Goal: Information Seeking & Learning: Learn about a topic

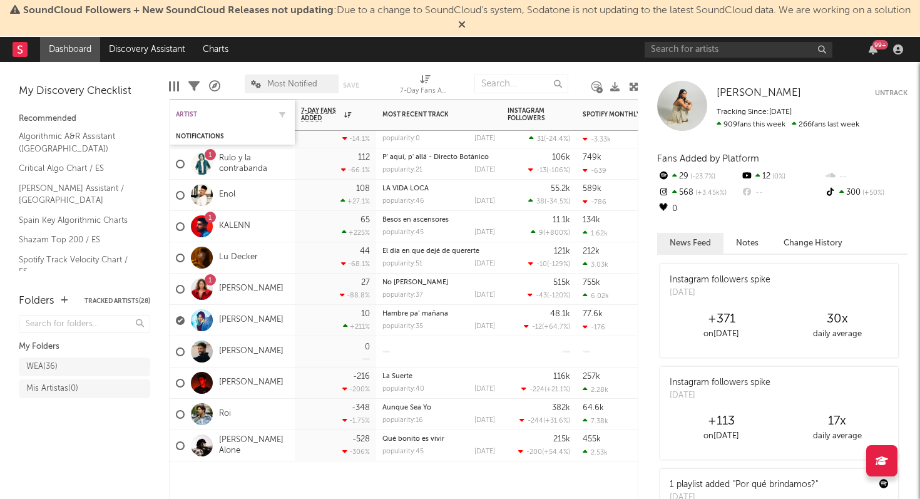
click at [222, 113] on div "Artist" at bounding box center [223, 115] width 94 height 8
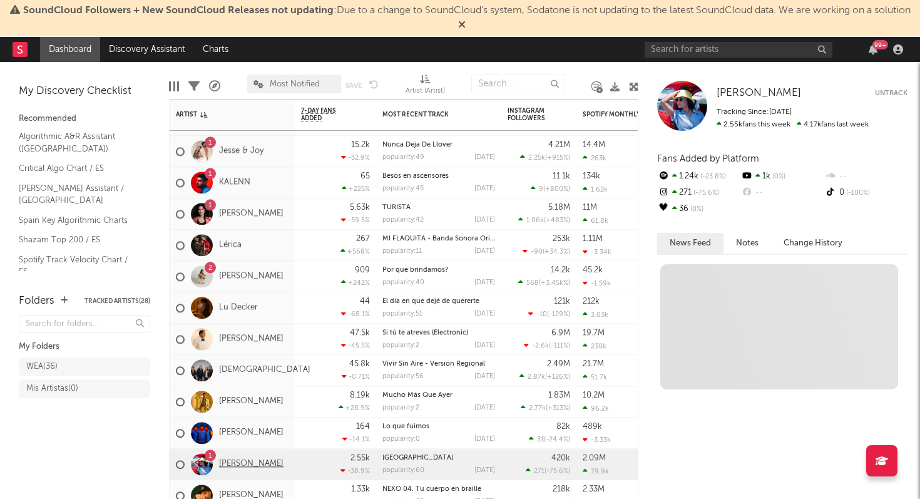
click at [242, 461] on link "[PERSON_NAME]" at bounding box center [251, 464] width 64 height 11
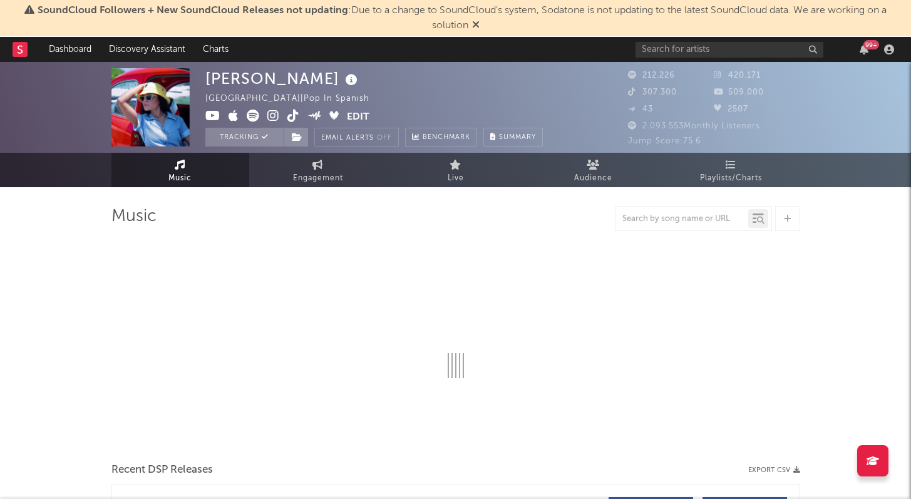
select select "6m"
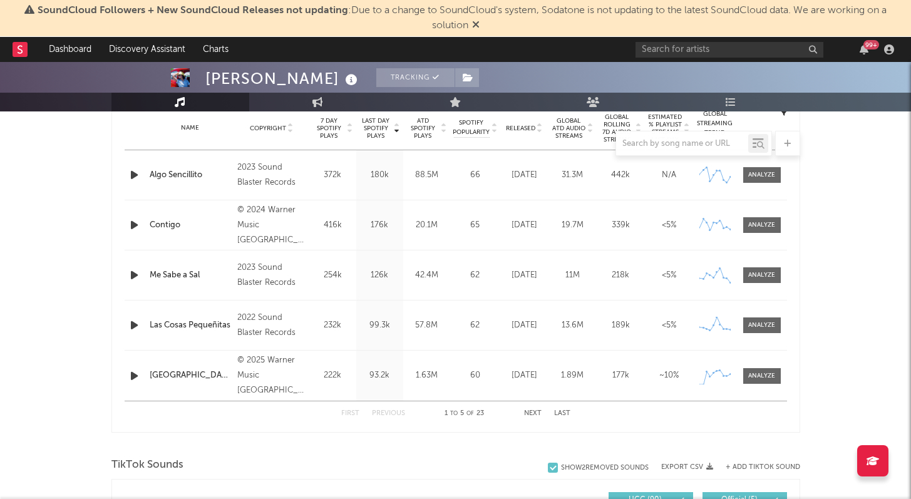
scroll to position [511, 0]
click at [766, 376] on div at bounding box center [761, 376] width 27 height 9
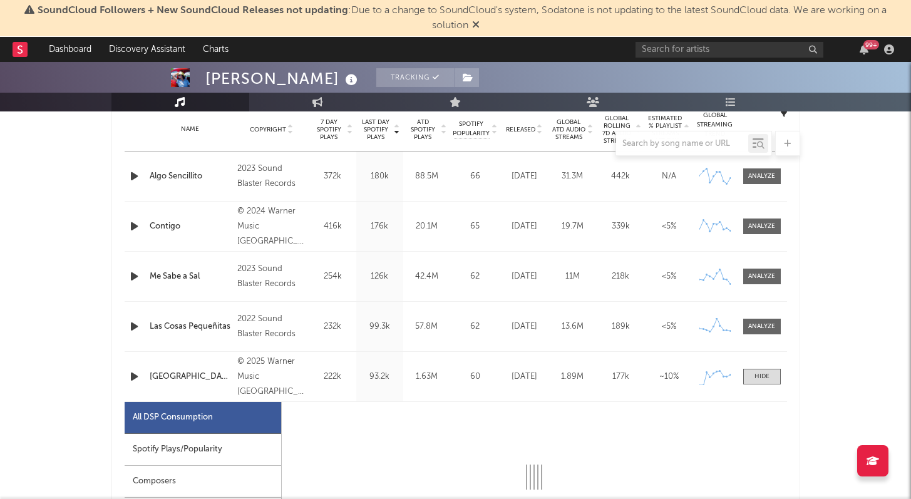
select select "1w"
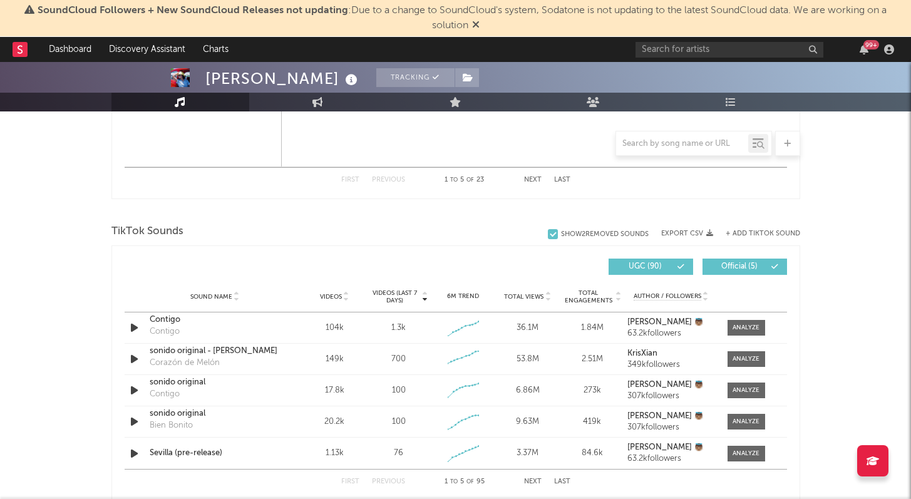
scroll to position [1346, 0]
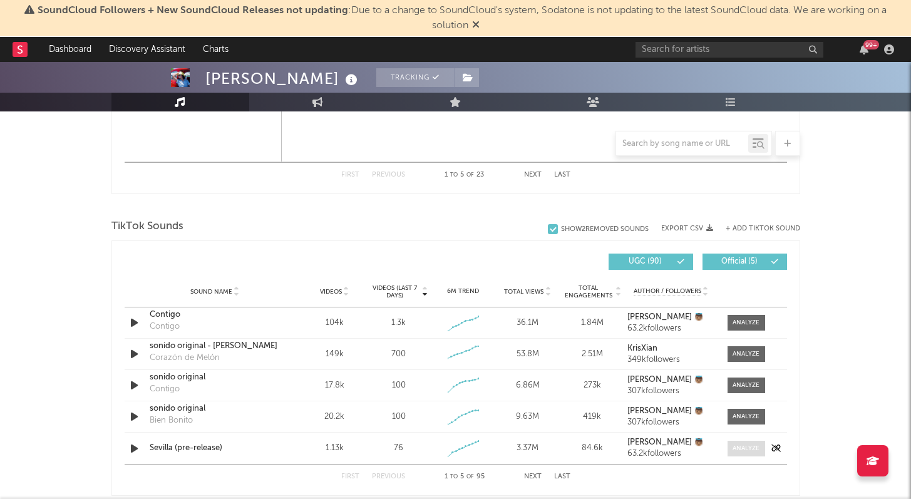
click at [743, 449] on div at bounding box center [745, 448] width 27 height 9
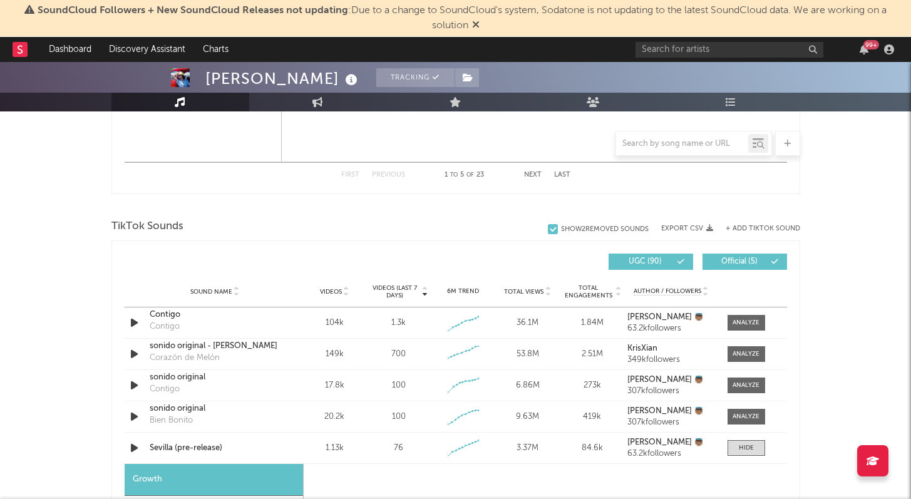
select select "1w"
click at [754, 451] on span at bounding box center [746, 448] width 38 height 16
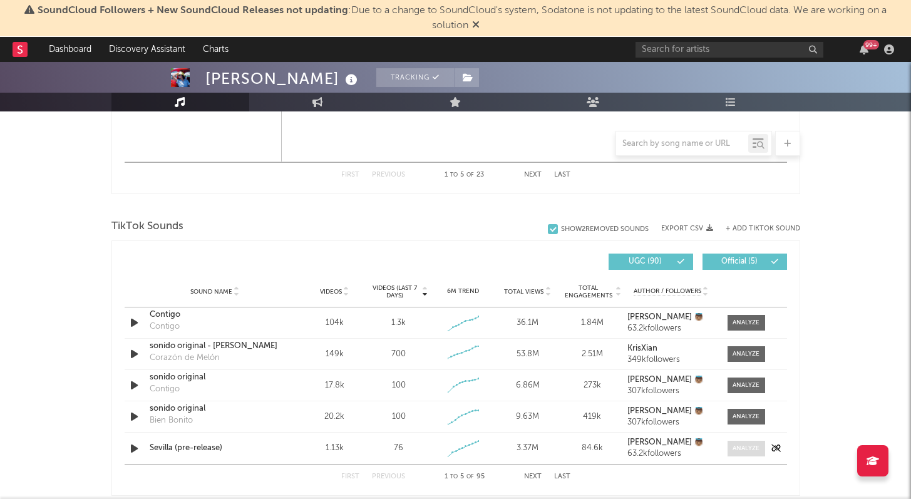
click at [754, 451] on div at bounding box center [745, 448] width 27 height 9
select select "1w"
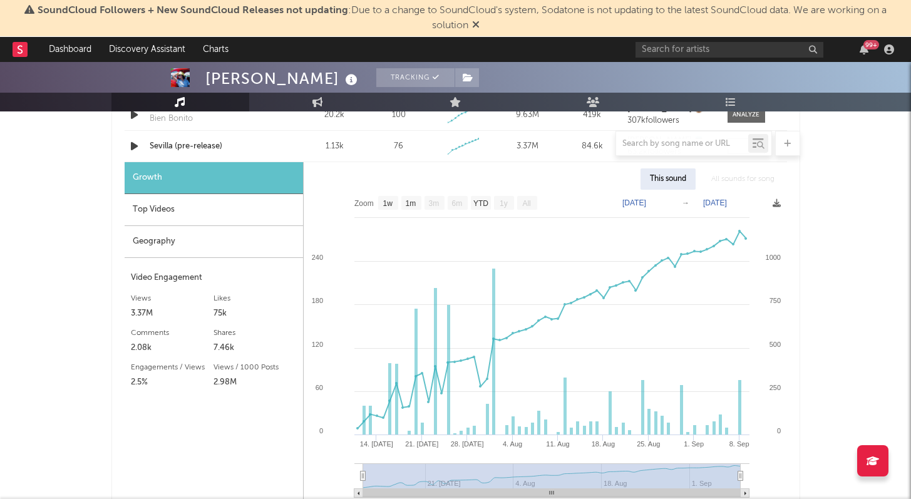
scroll to position [1645, 0]
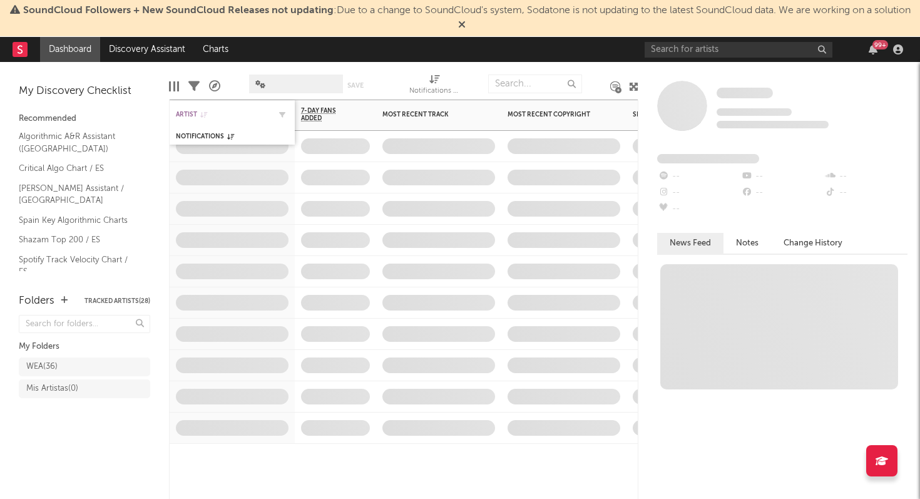
click at [205, 111] on icon at bounding box center [203, 114] width 7 height 6
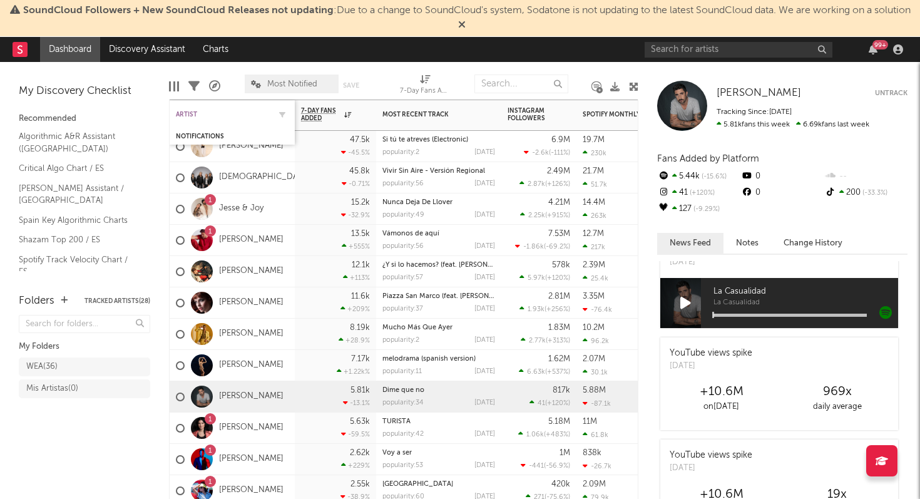
scroll to position [34, 0]
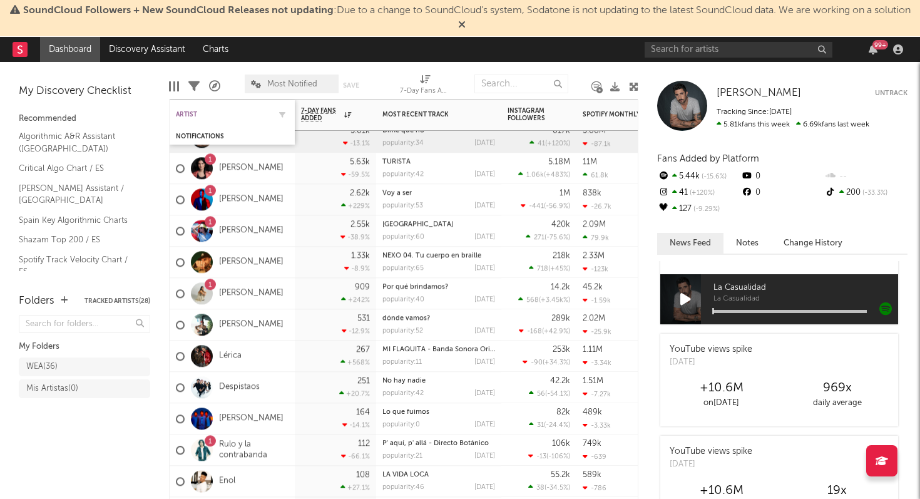
click at [214, 114] on div "Artist" at bounding box center [223, 115] width 94 height 8
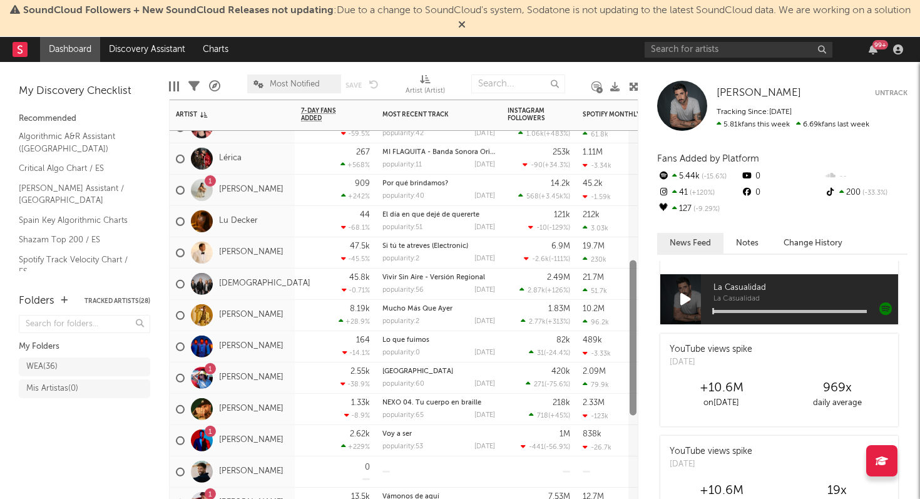
drag, startPoint x: 633, startPoint y: 166, endPoint x: 623, endPoint y: 307, distance: 141.2
click at [623, 307] on div "[PERSON_NAME] 12.1k +113 % ¿Y si lo hacemos? (feat. [PERSON_NAME]) popularity: …" at bounding box center [403, 299] width 469 height 399
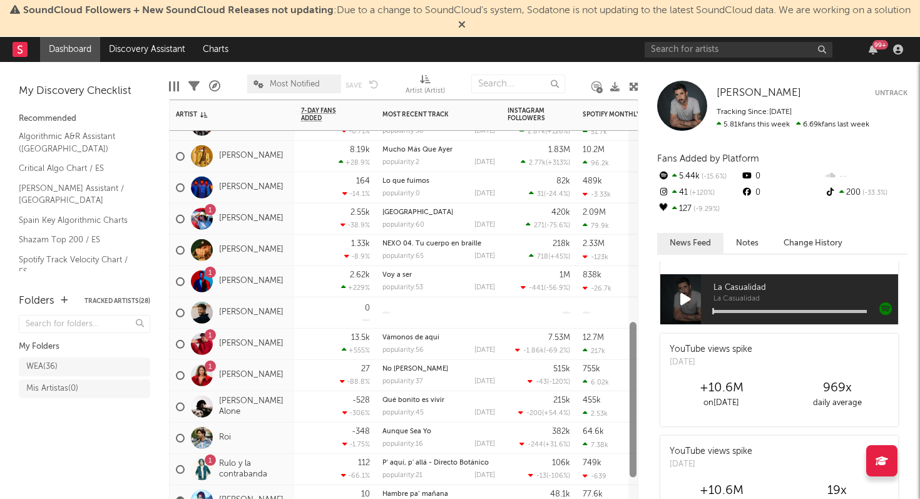
drag, startPoint x: 633, startPoint y: 299, endPoint x: 632, endPoint y: 360, distance: 61.3
click at [632, 360] on div at bounding box center [633, 399] width 7 height 155
click at [411, 339] on link "Vámonos de aquí" at bounding box center [410, 337] width 57 height 7
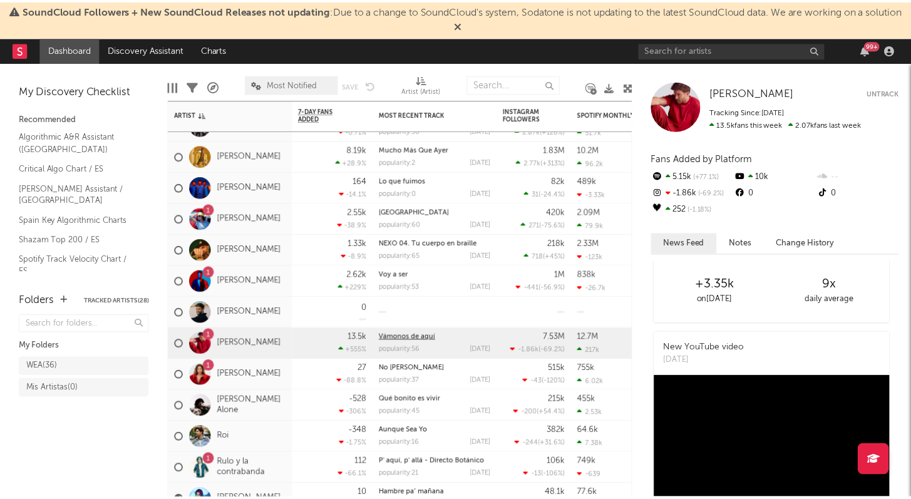
scroll to position [0, 0]
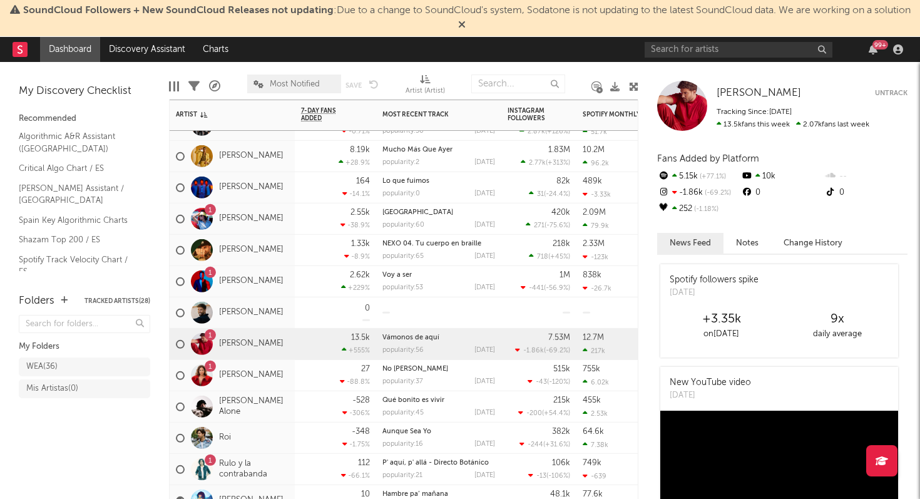
click at [304, 342] on div "13.5k +555 %" at bounding box center [335, 344] width 69 height 31
click at [268, 342] on link "[PERSON_NAME]" at bounding box center [251, 344] width 64 height 11
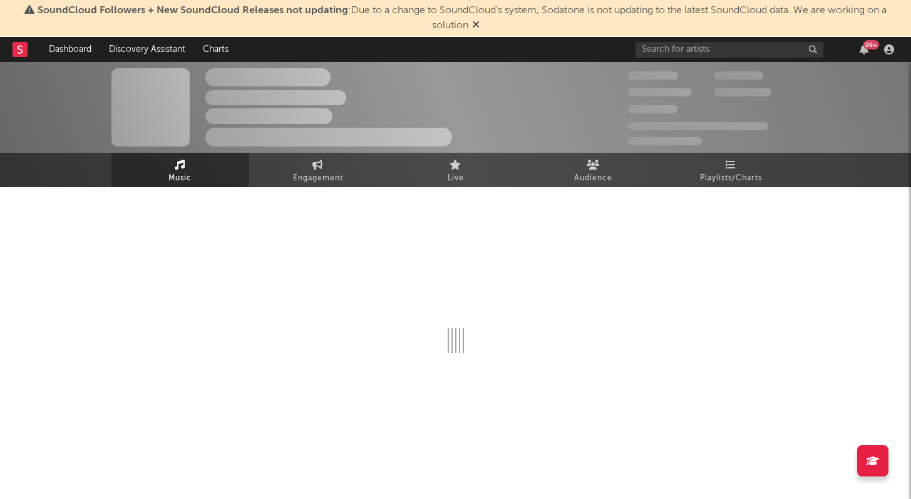
select select "6m"
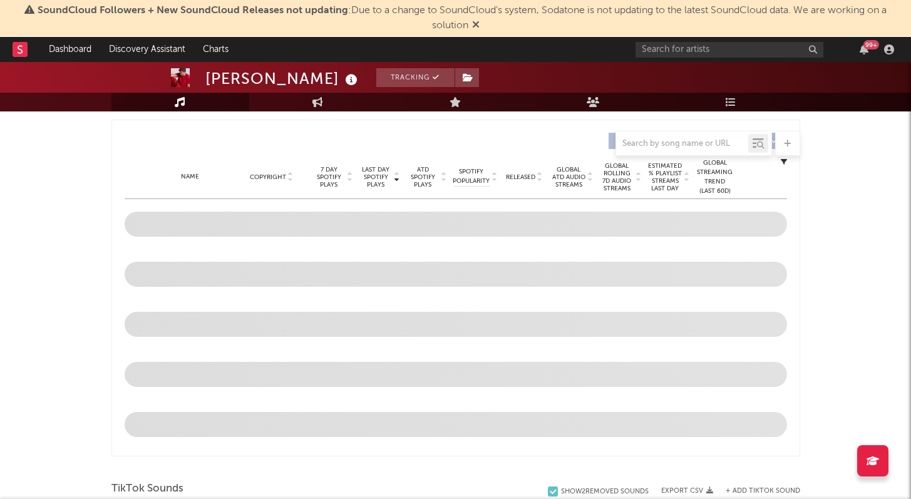
scroll to position [467, 0]
